Goal: Task Accomplishment & Management: Use online tool/utility

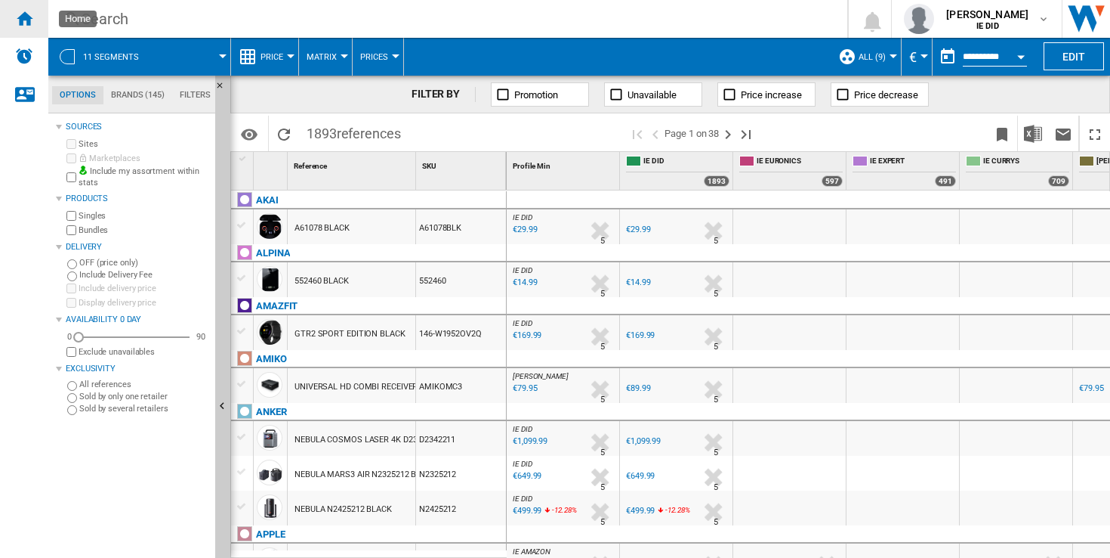
click at [32, 17] on ng-md-icon "Home" at bounding box center [24, 18] width 18 height 18
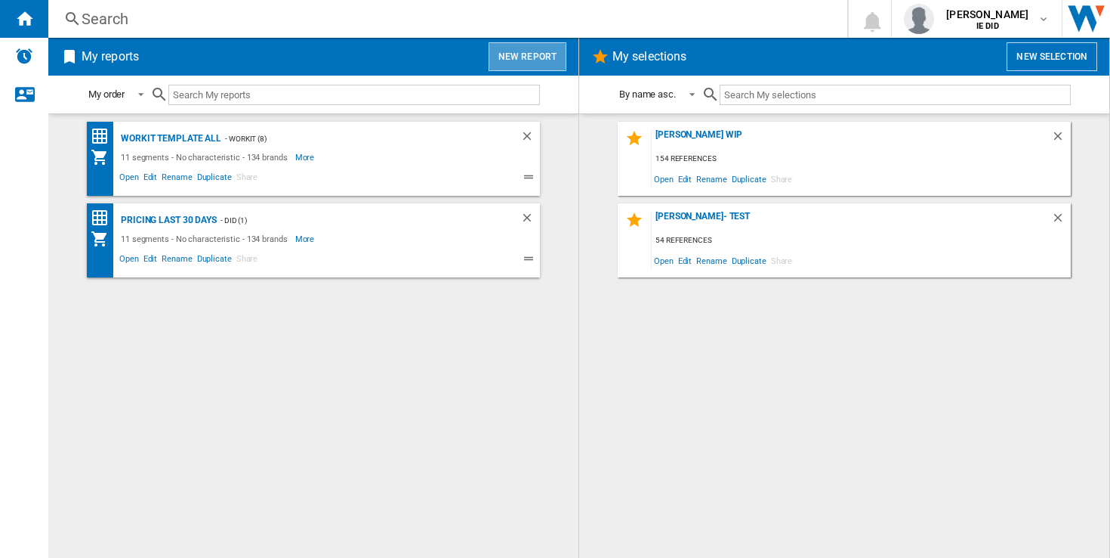
click at [541, 65] on button "New report" at bounding box center [528, 56] width 78 height 29
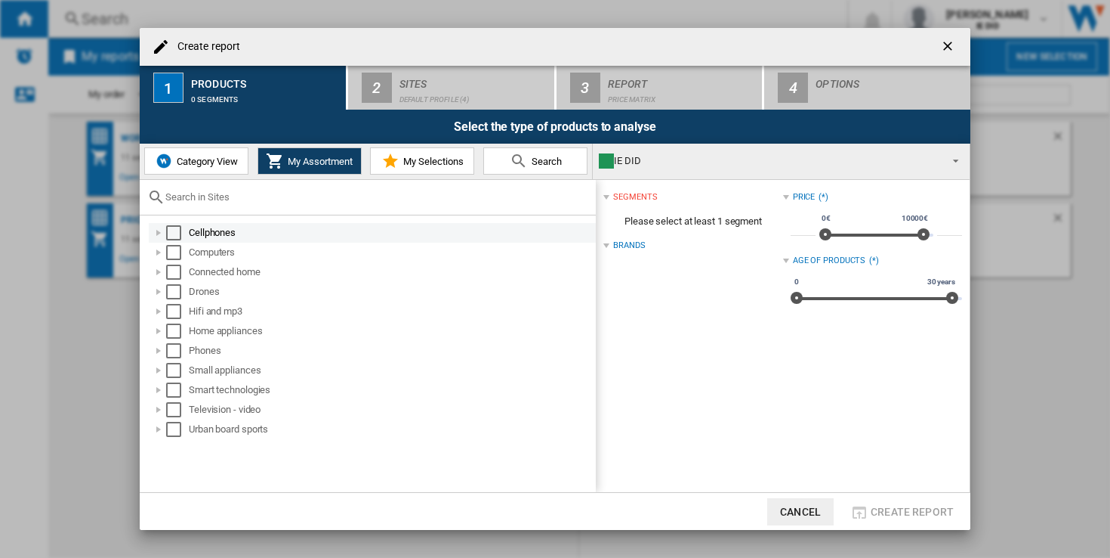
click at [174, 237] on div "Select" at bounding box center [173, 232] width 15 height 15
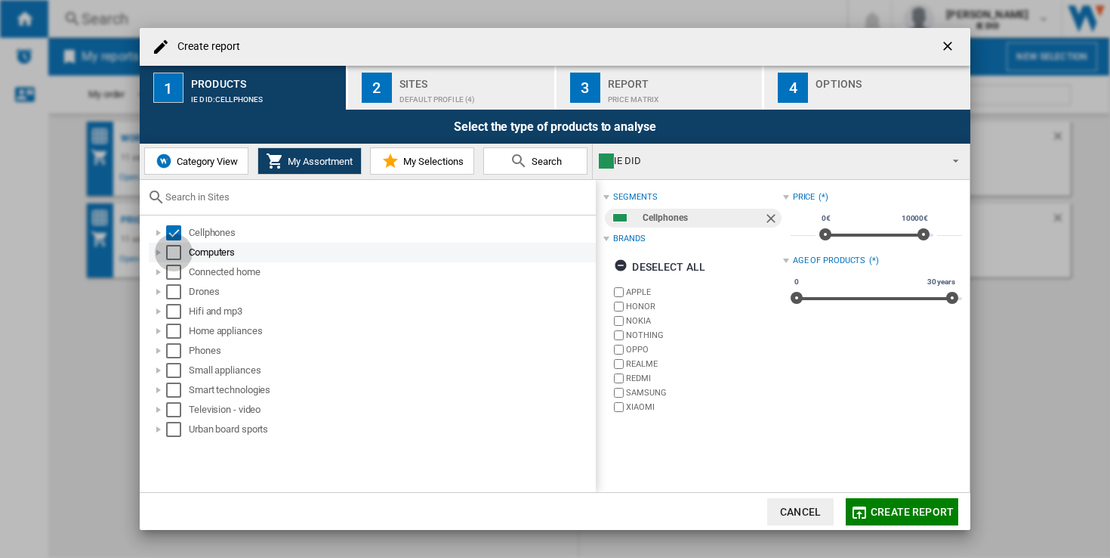
click at [178, 250] on div "Select" at bounding box center [173, 252] width 15 height 15
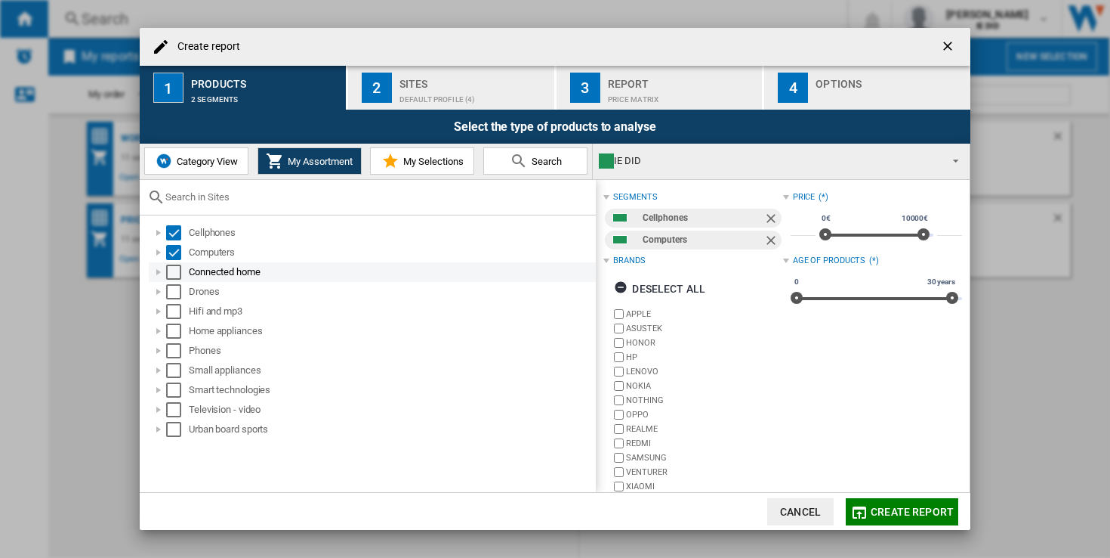
drag, startPoint x: 179, startPoint y: 273, endPoint x: 182, endPoint y: 281, distance: 8.1
click at [179, 273] on div "Select" at bounding box center [173, 271] width 15 height 15
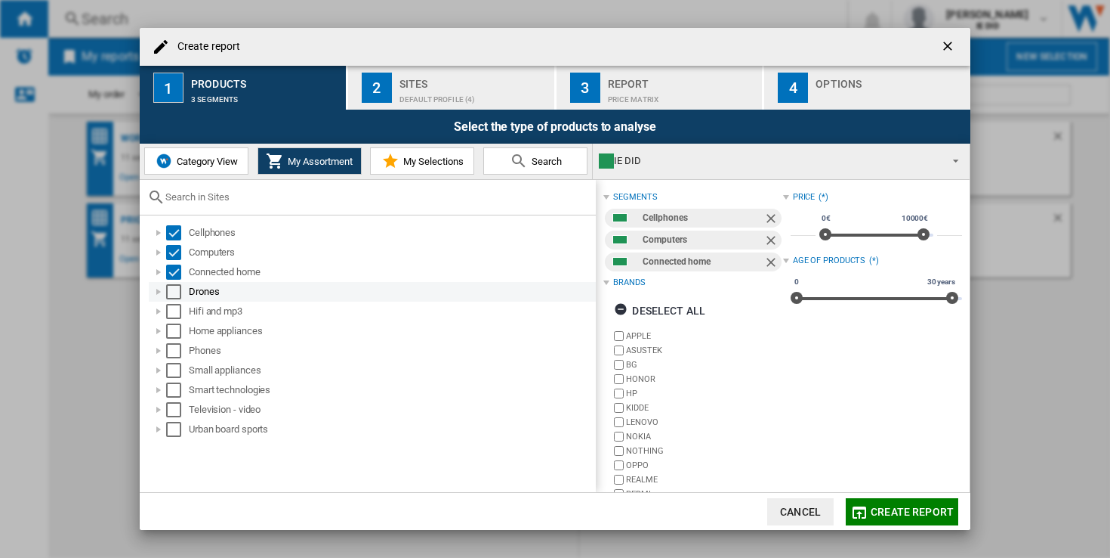
click at [184, 286] on md-checkbox "Select" at bounding box center [177, 291] width 23 height 15
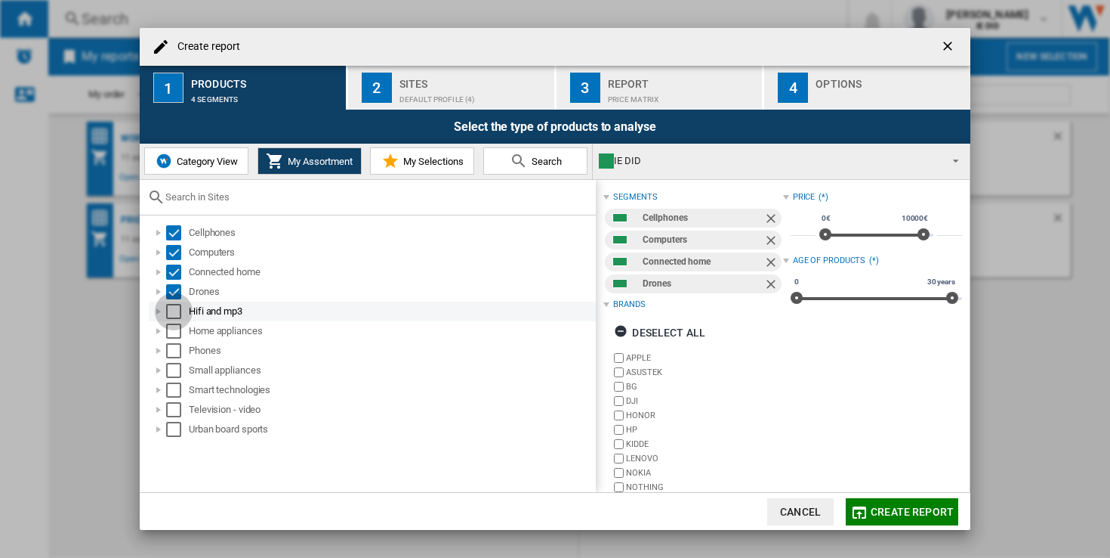
click at [177, 312] on div "Select" at bounding box center [173, 311] width 15 height 15
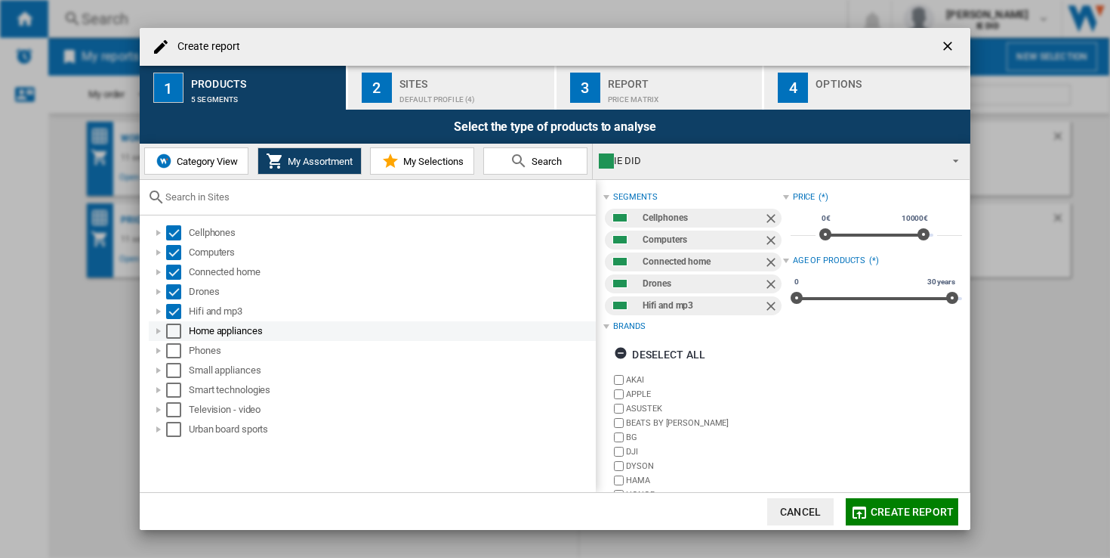
click at [170, 323] on div "Select" at bounding box center [173, 330] width 15 height 15
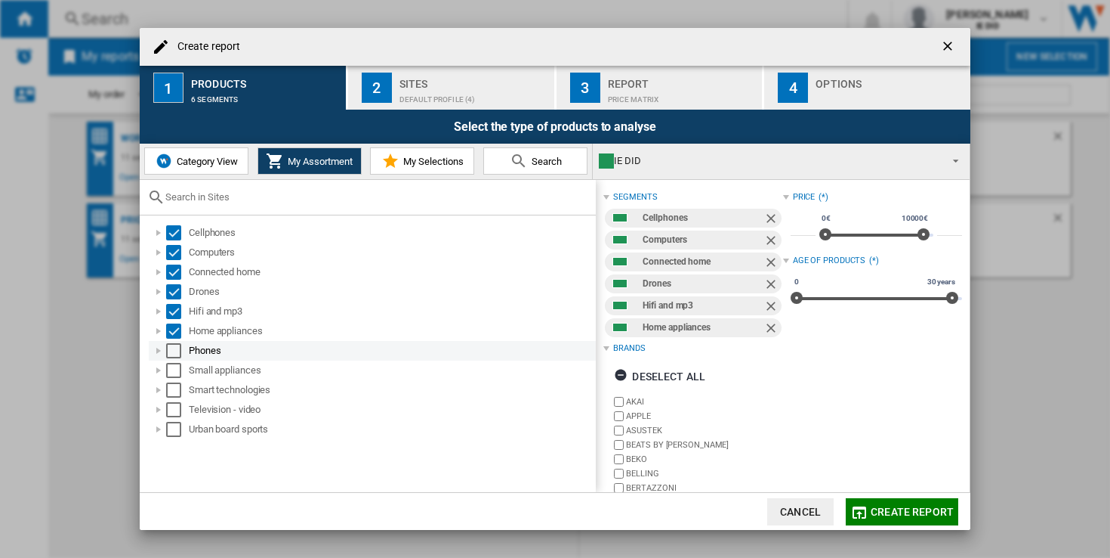
click at [175, 346] on div "Select" at bounding box center [173, 350] width 15 height 15
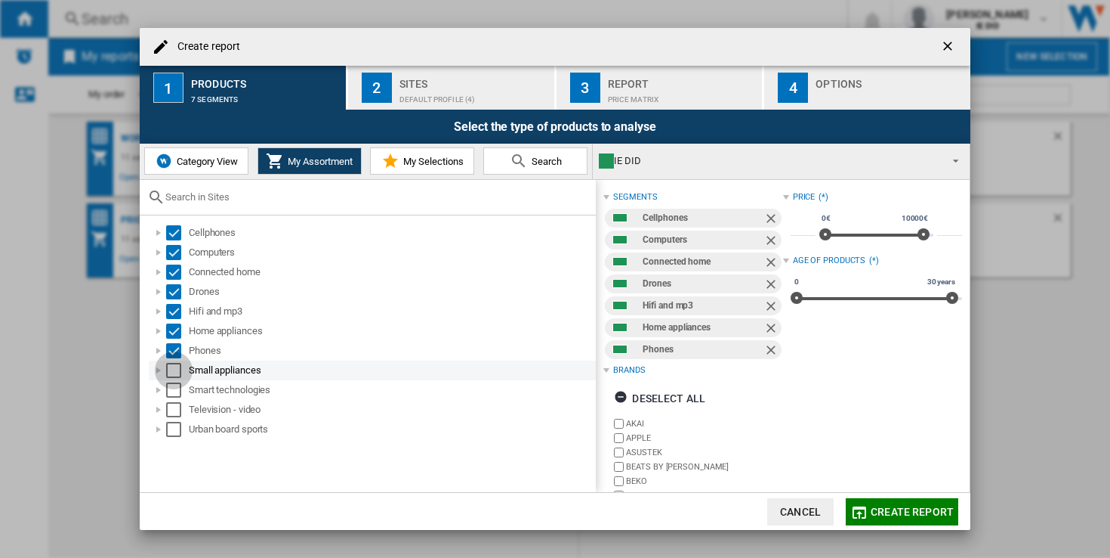
click at [176, 376] on div "Select" at bounding box center [173, 370] width 15 height 15
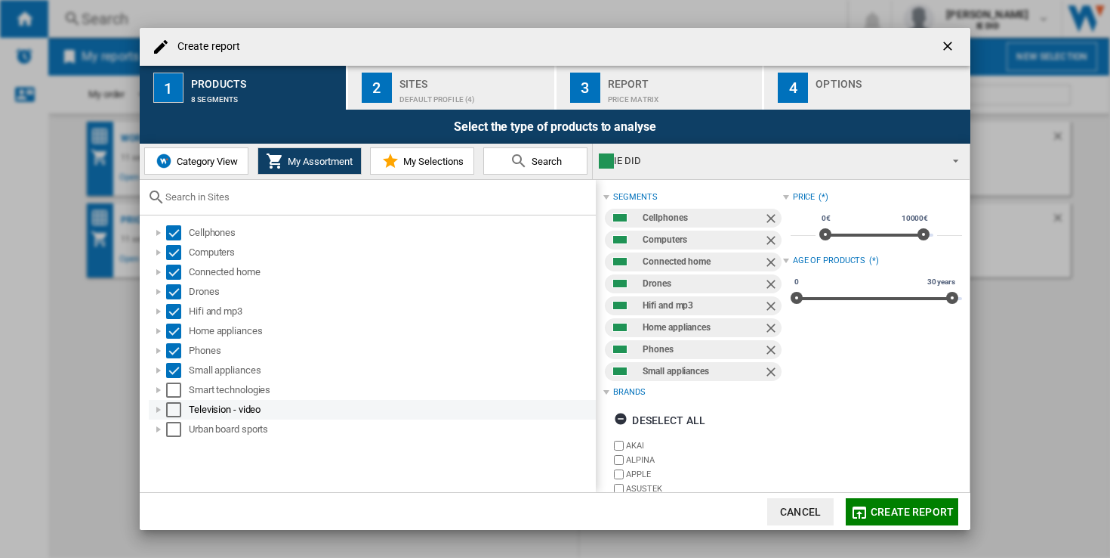
drag, startPoint x: 176, startPoint y: 394, endPoint x: 178, endPoint y: 402, distance: 8.4
click at [176, 394] on div "Select" at bounding box center [173, 389] width 15 height 15
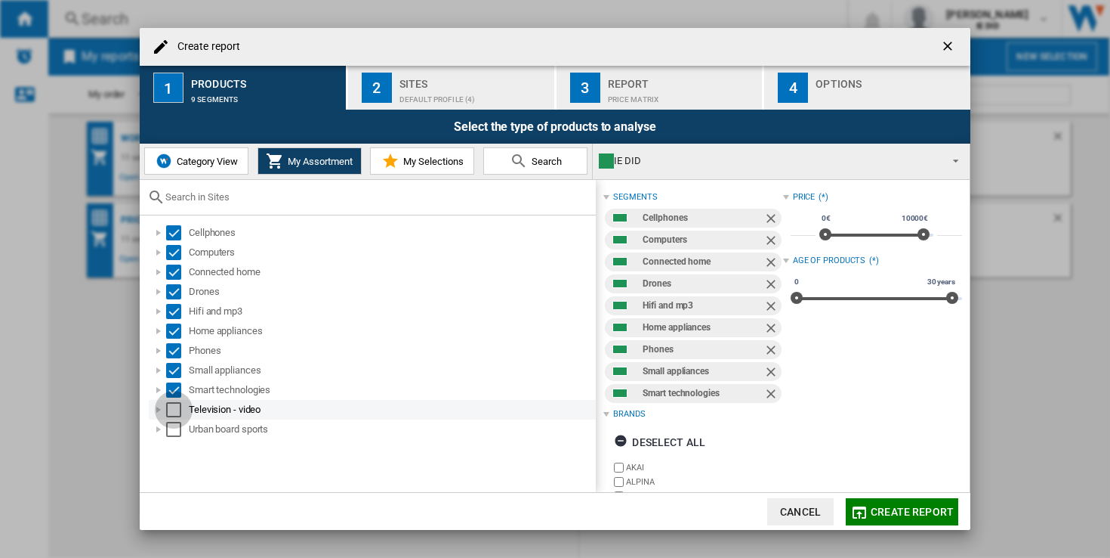
click at [177, 403] on div "Select" at bounding box center [173, 409] width 15 height 15
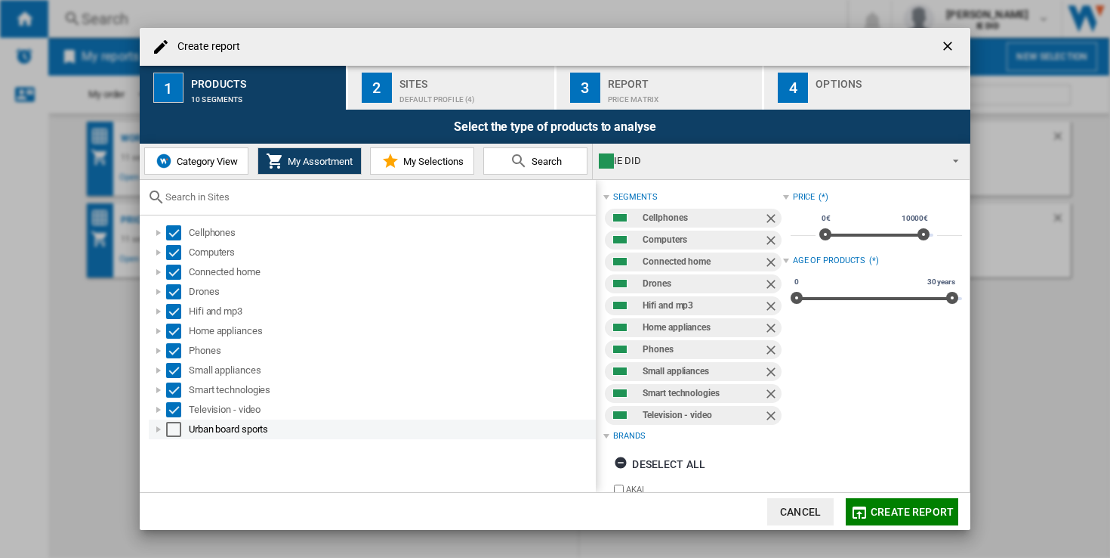
click at [175, 432] on div "Select" at bounding box center [173, 429] width 15 height 15
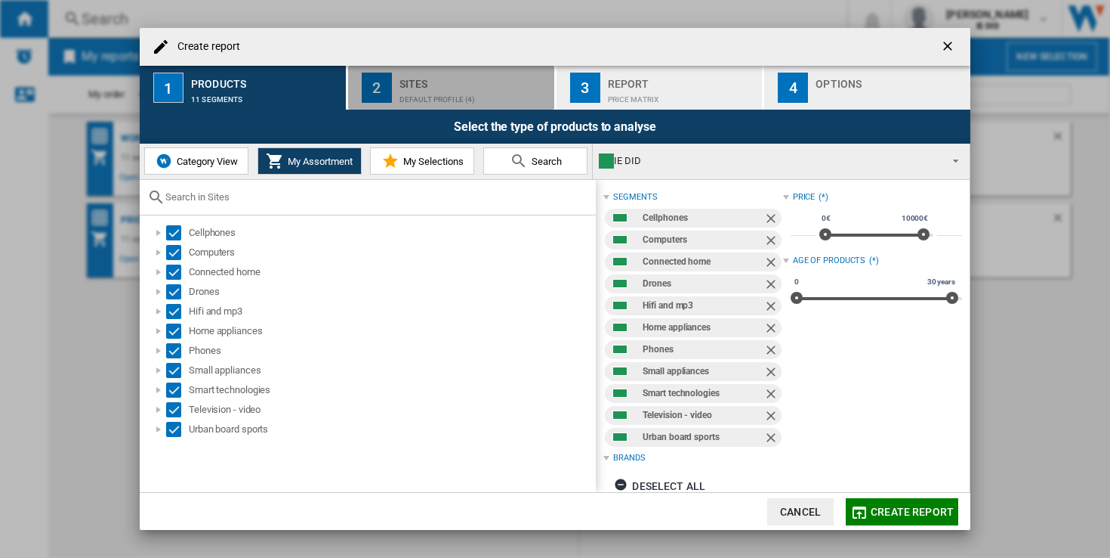
click at [474, 88] on div "Default profile (4)" at bounding box center [474, 96] width 149 height 16
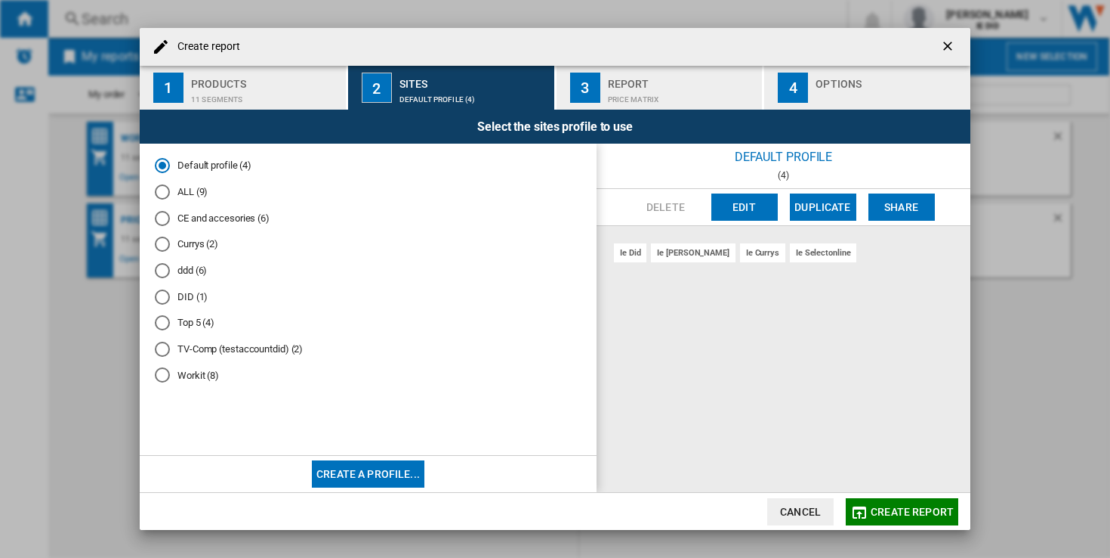
click at [162, 198] on div "ALL (9)" at bounding box center [162, 191] width 15 height 15
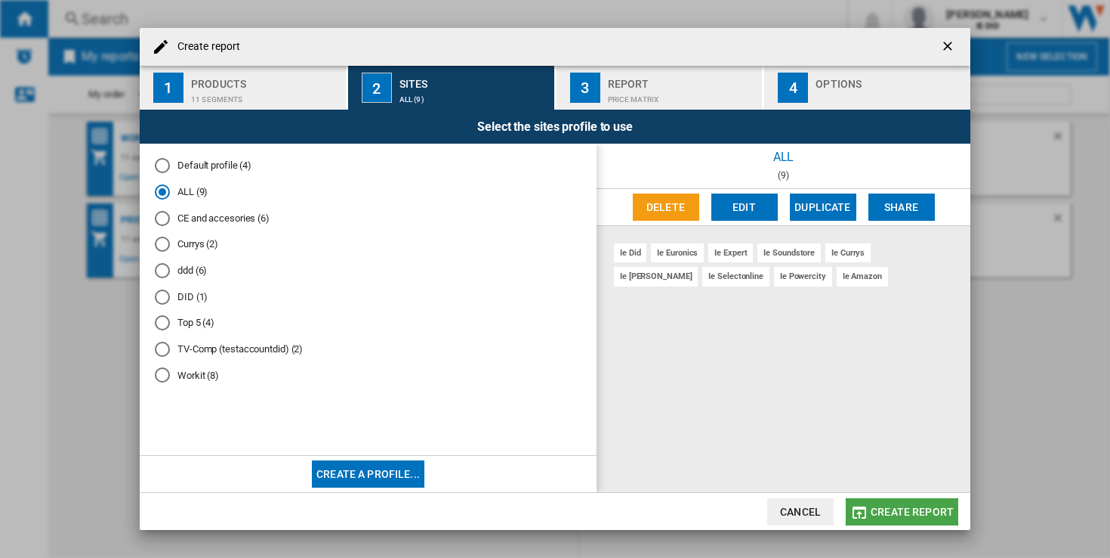
click at [930, 509] on span "Create report" at bounding box center [912, 511] width 83 height 12
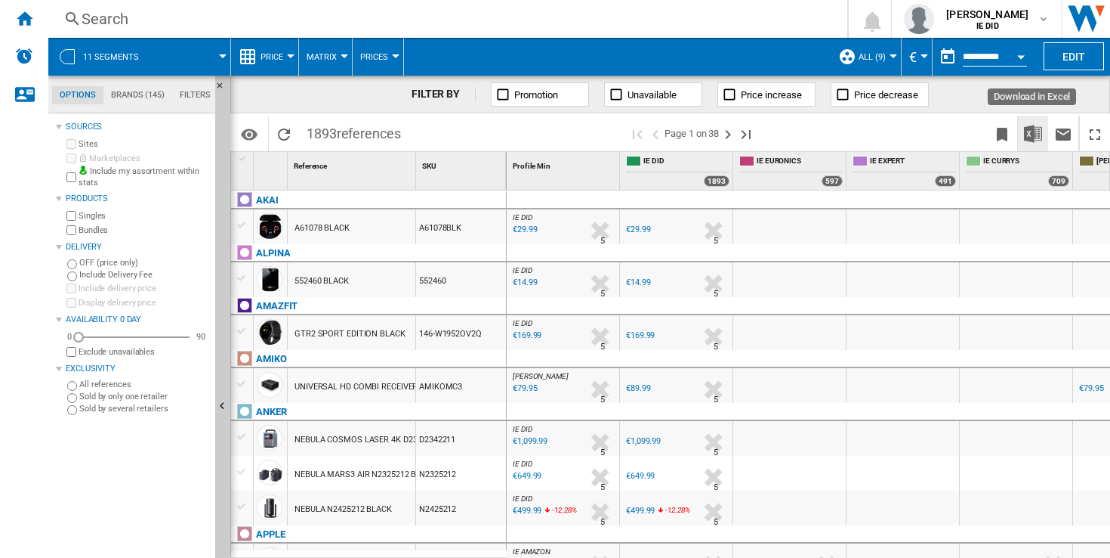
click at [1028, 130] on img "Download in Excel" at bounding box center [1033, 134] width 18 height 18
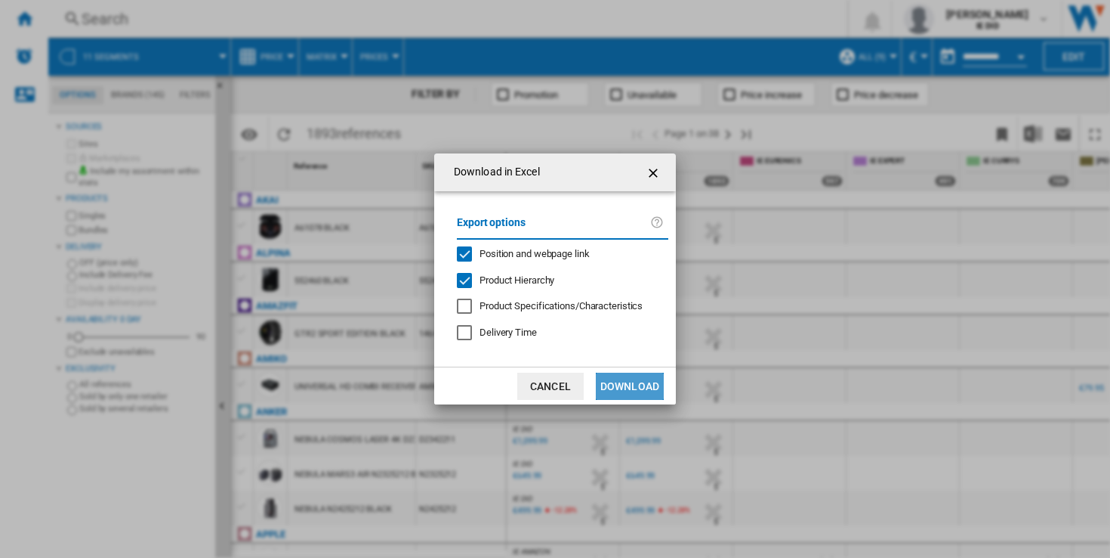
click at [619, 383] on button "Download" at bounding box center [630, 385] width 68 height 27
